Goal: Find specific page/section: Find specific page/section

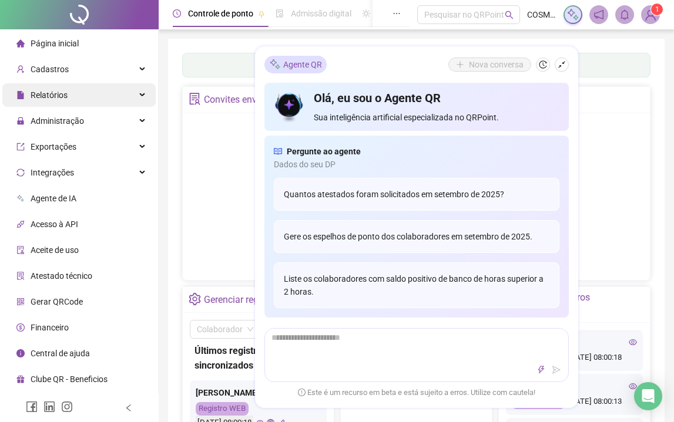
click at [96, 95] on div "Relatórios" at bounding box center [78, 95] width 153 height 24
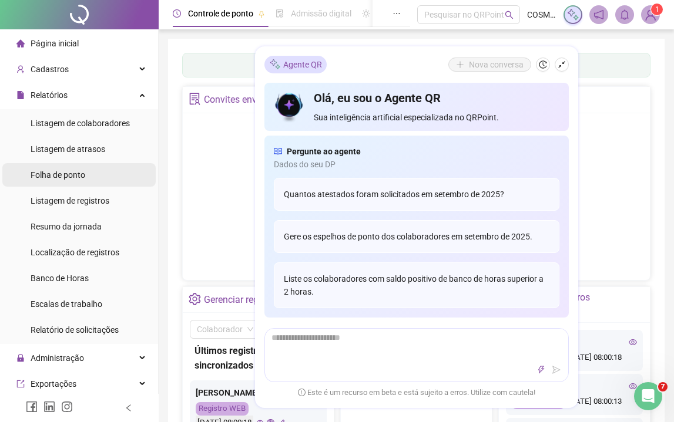
click at [102, 174] on li "Folha de ponto" at bounding box center [78, 175] width 153 height 24
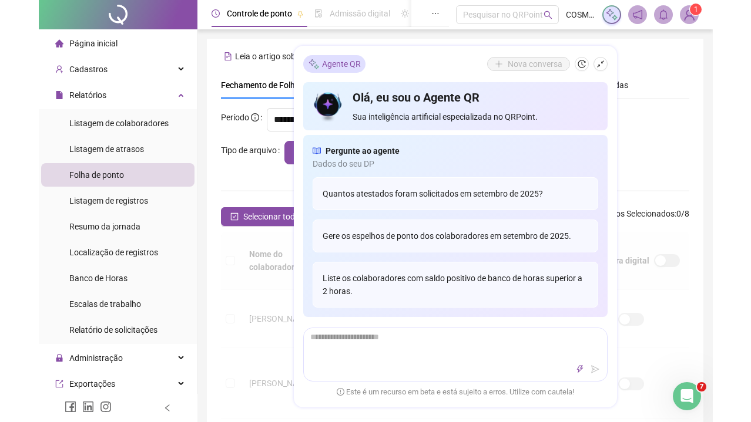
scroll to position [43, 0]
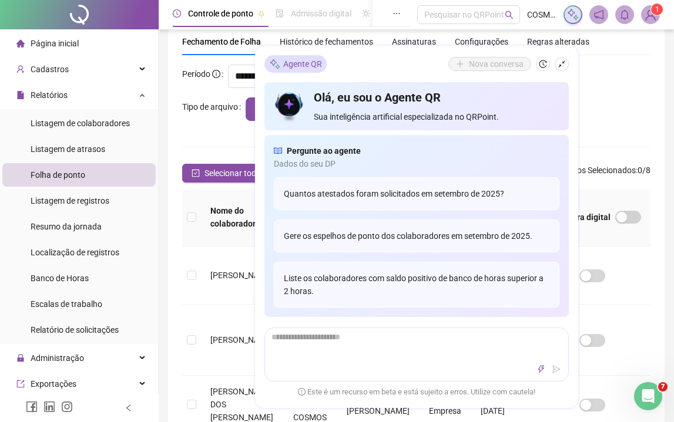
click at [567, 61] on button "button" at bounding box center [562, 65] width 14 height 14
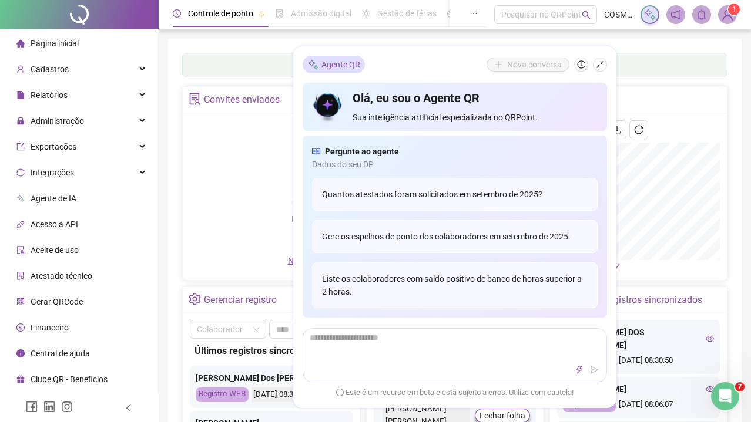
click at [596, 69] on button "button" at bounding box center [600, 65] width 14 height 14
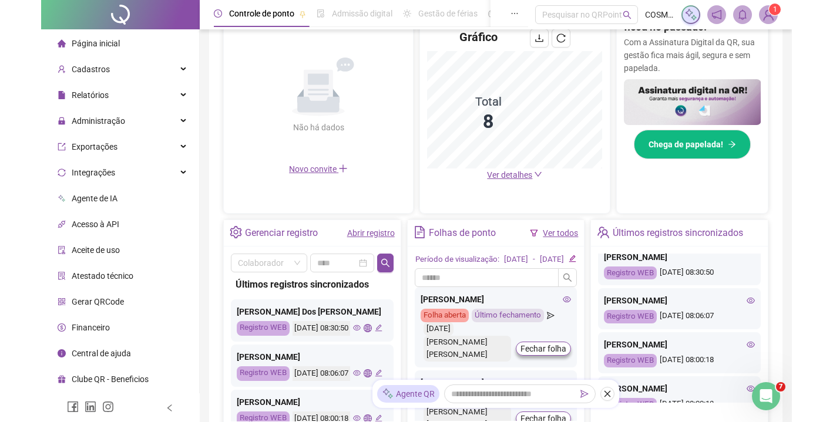
scroll to position [172, 0]
